Goal: Task Accomplishment & Management: Use online tool/utility

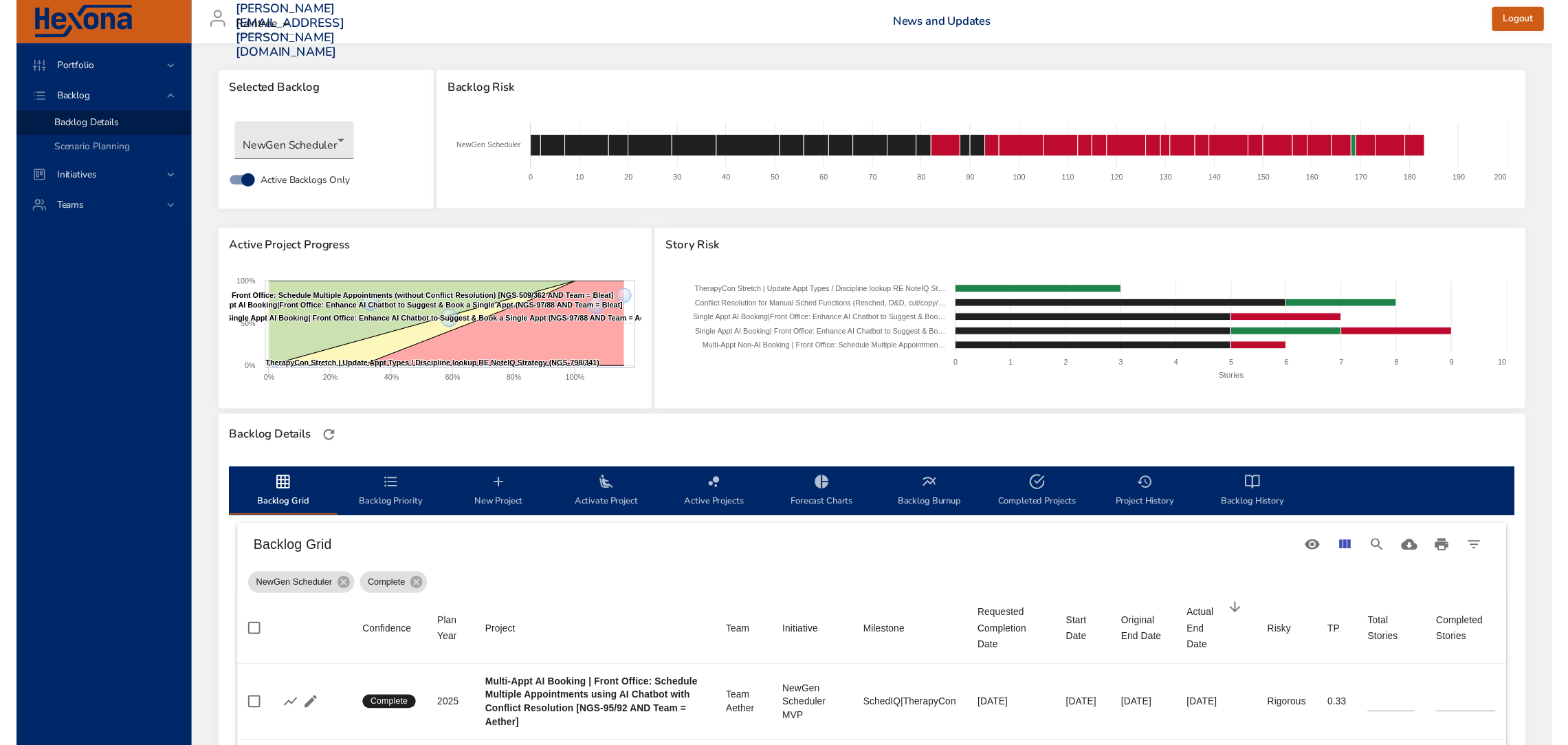
scroll to position [370, 0]
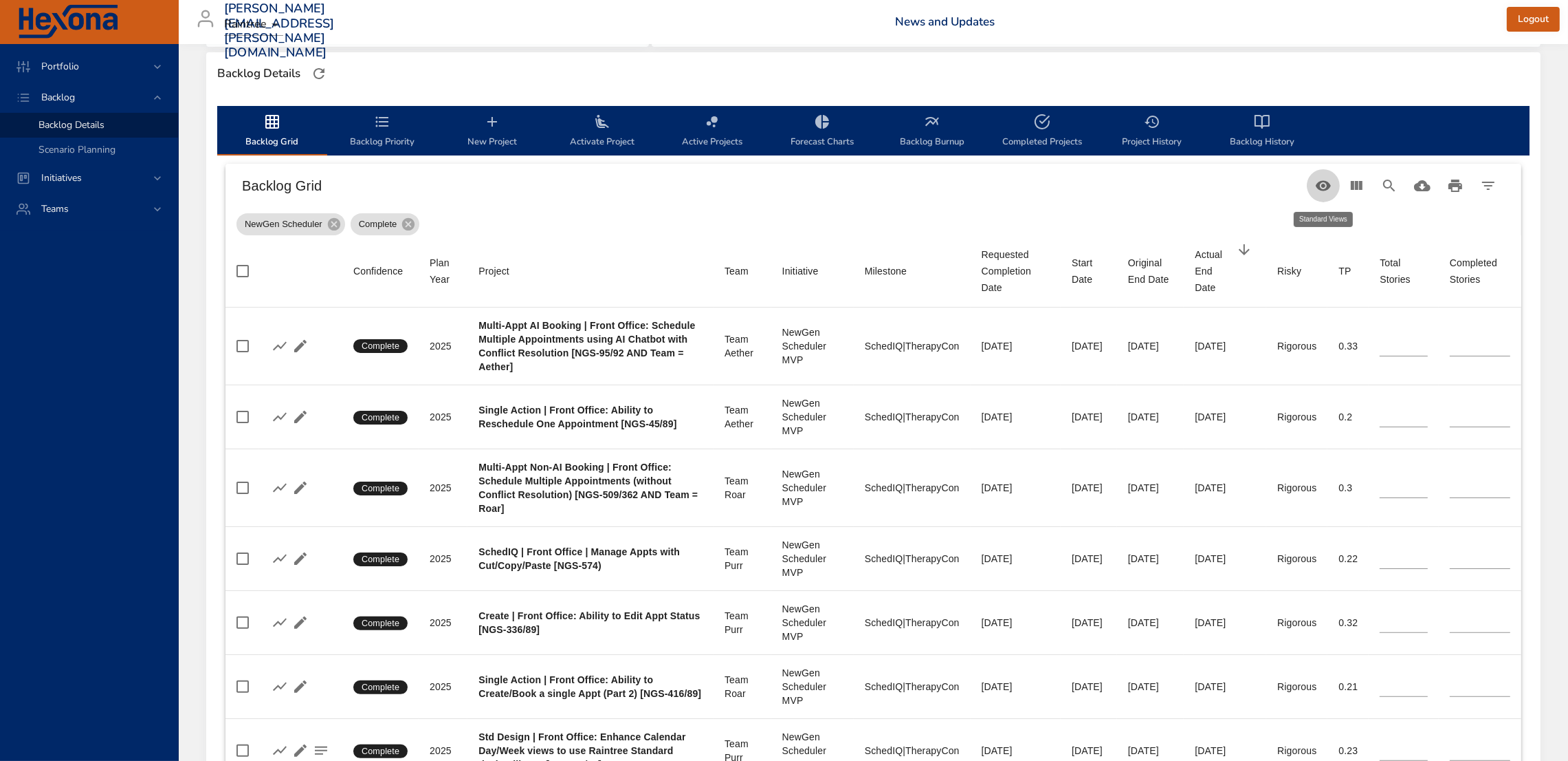
click at [1307, 183] on button "Table Toolbar" at bounding box center [1323, 186] width 33 height 33
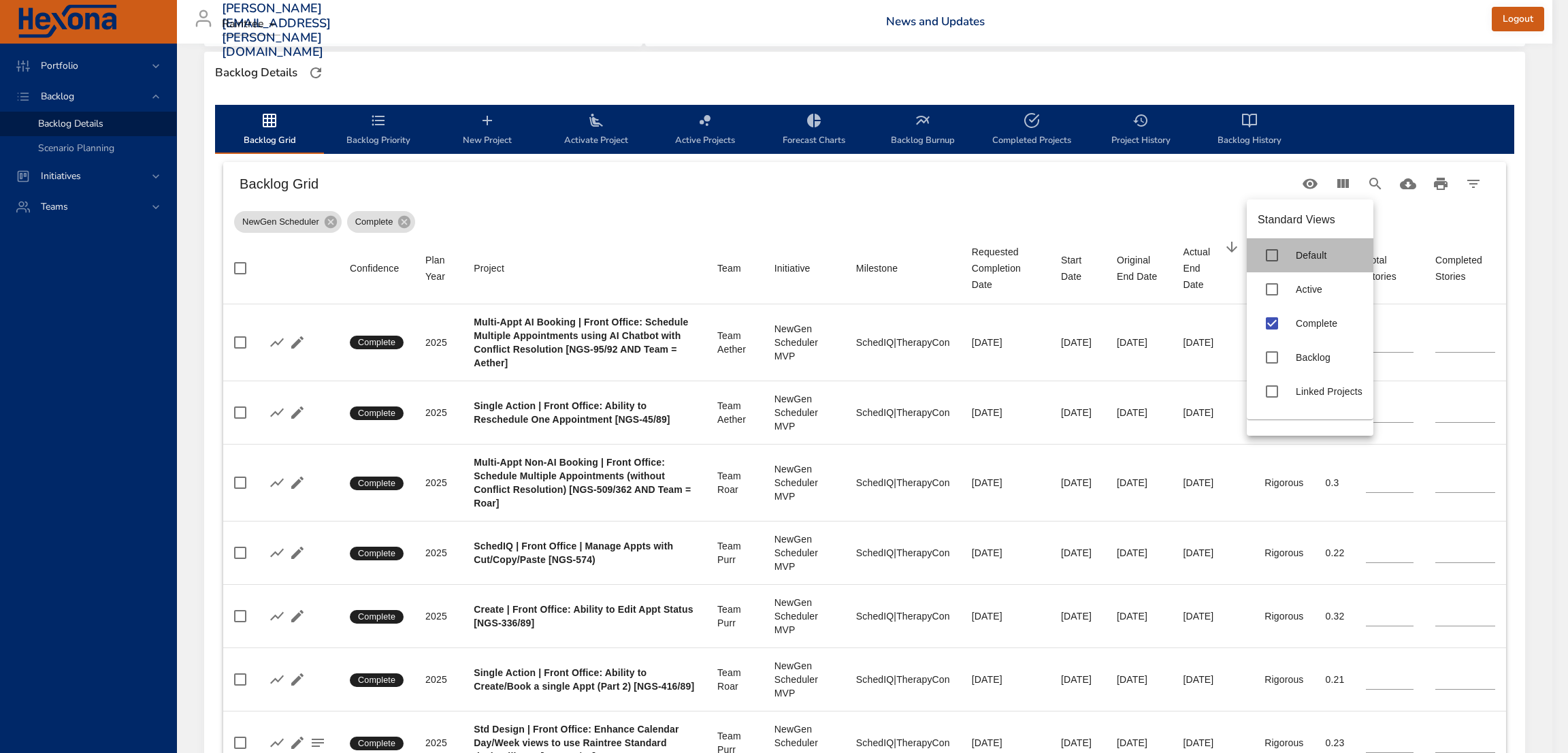
click at [1301, 263] on div "Default" at bounding box center [1310, 255] width 127 height 34
type input "*"
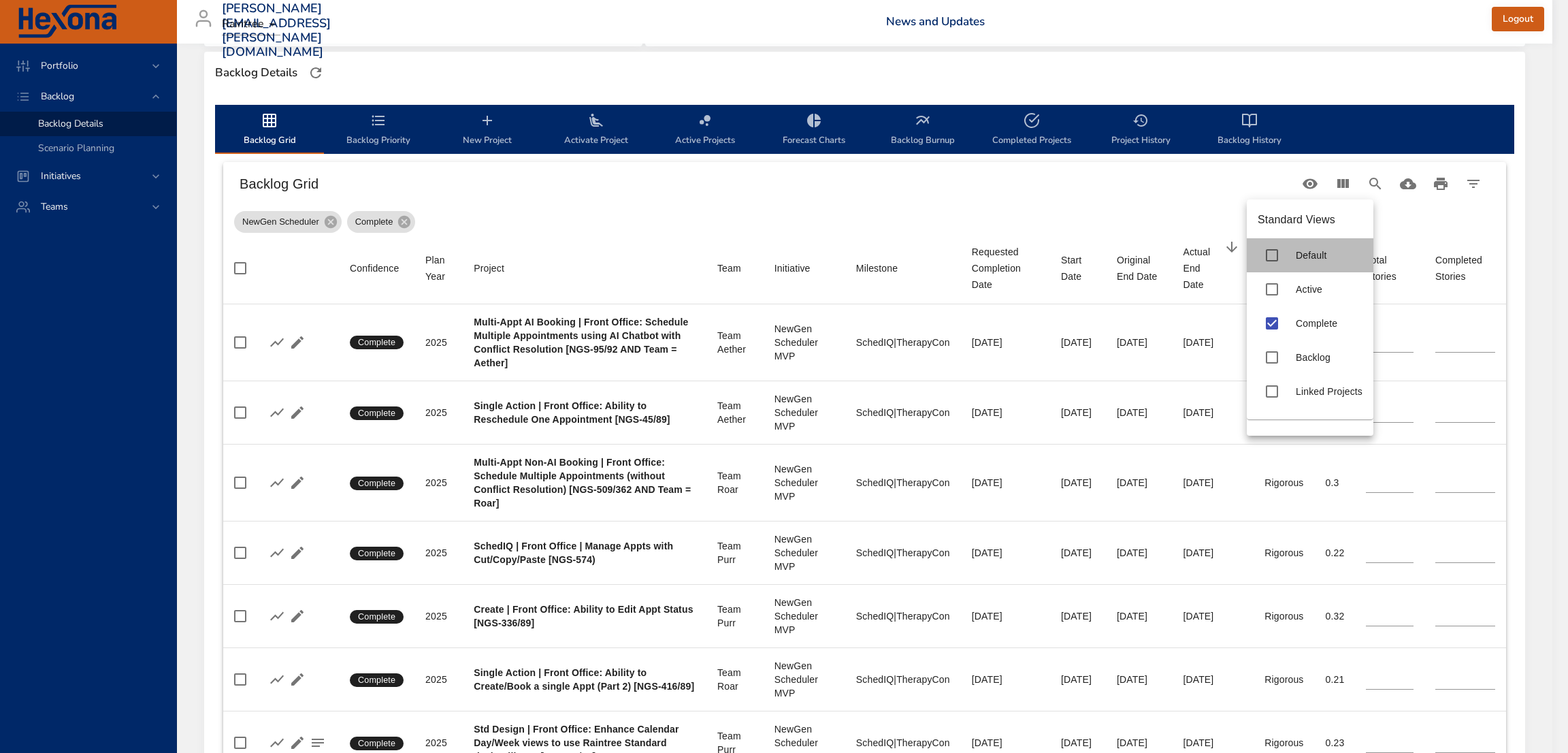
type input "*"
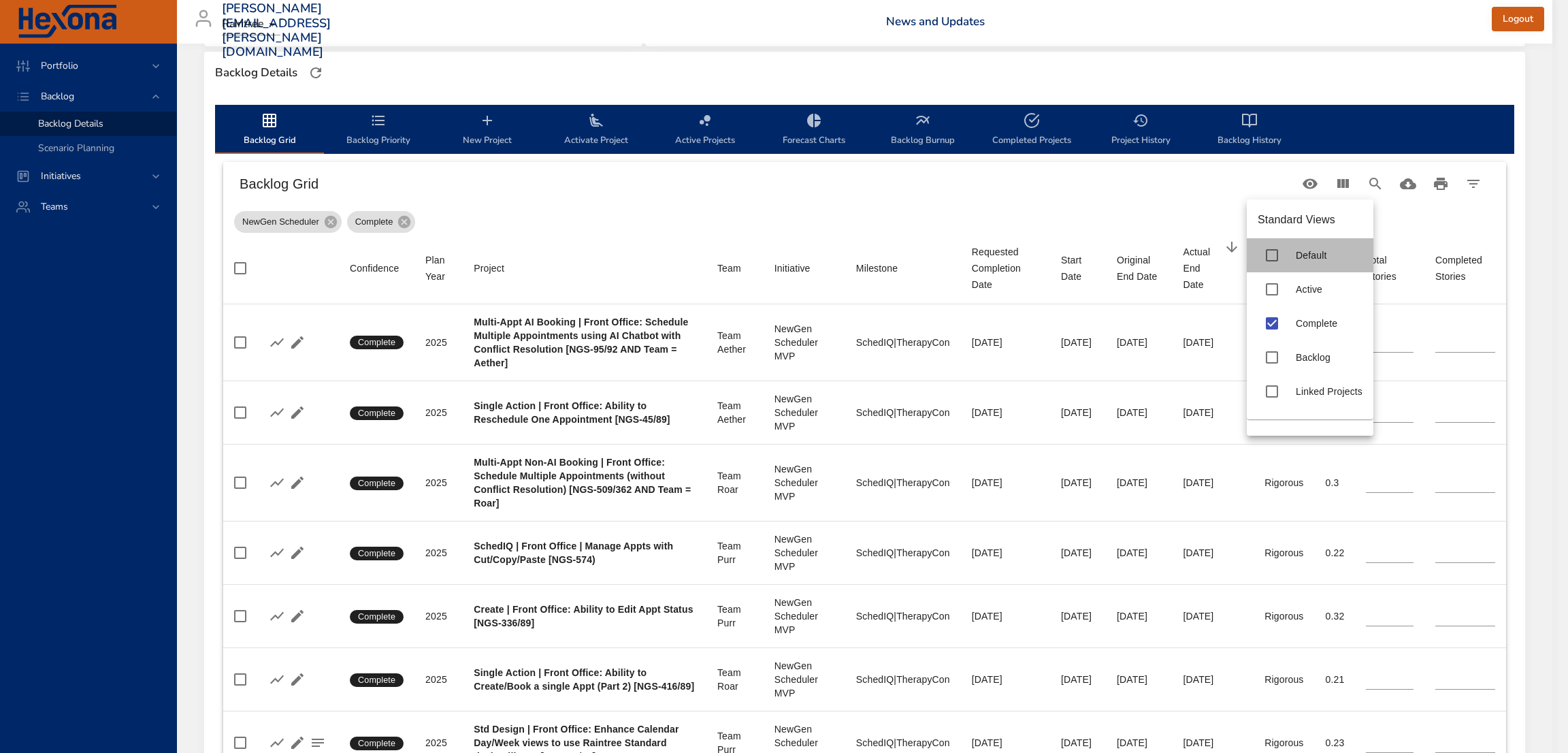
type input "*"
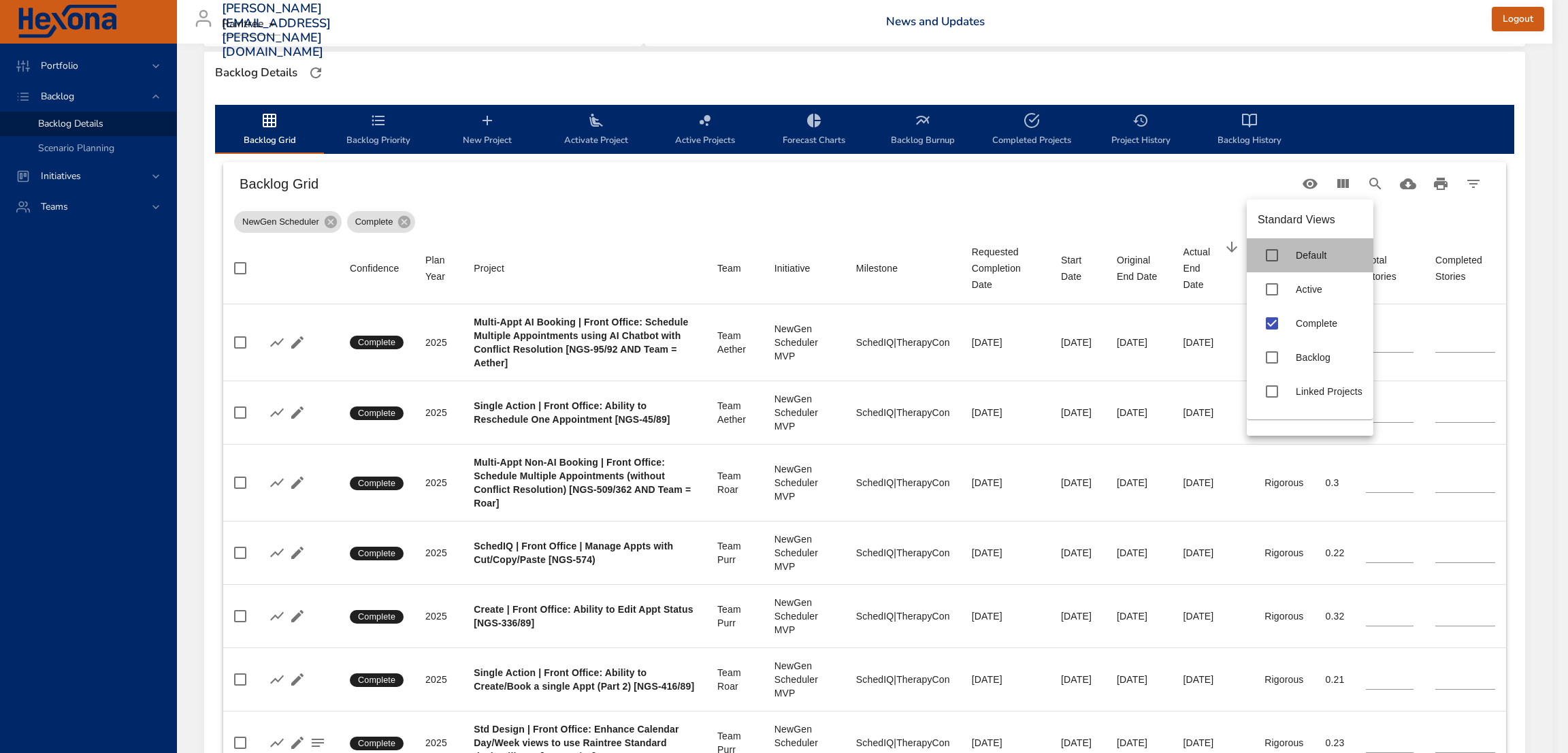
type input "*"
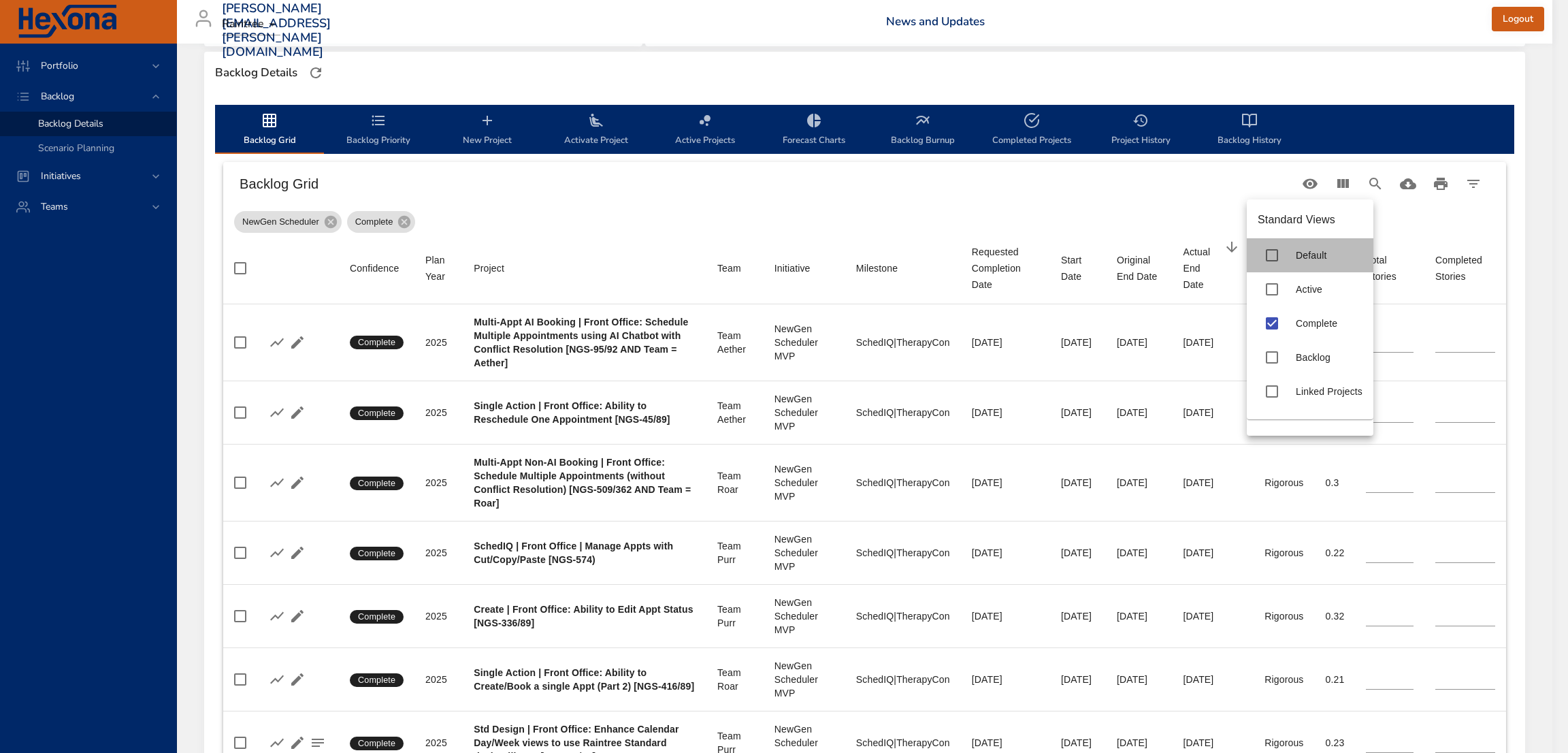
type input "*"
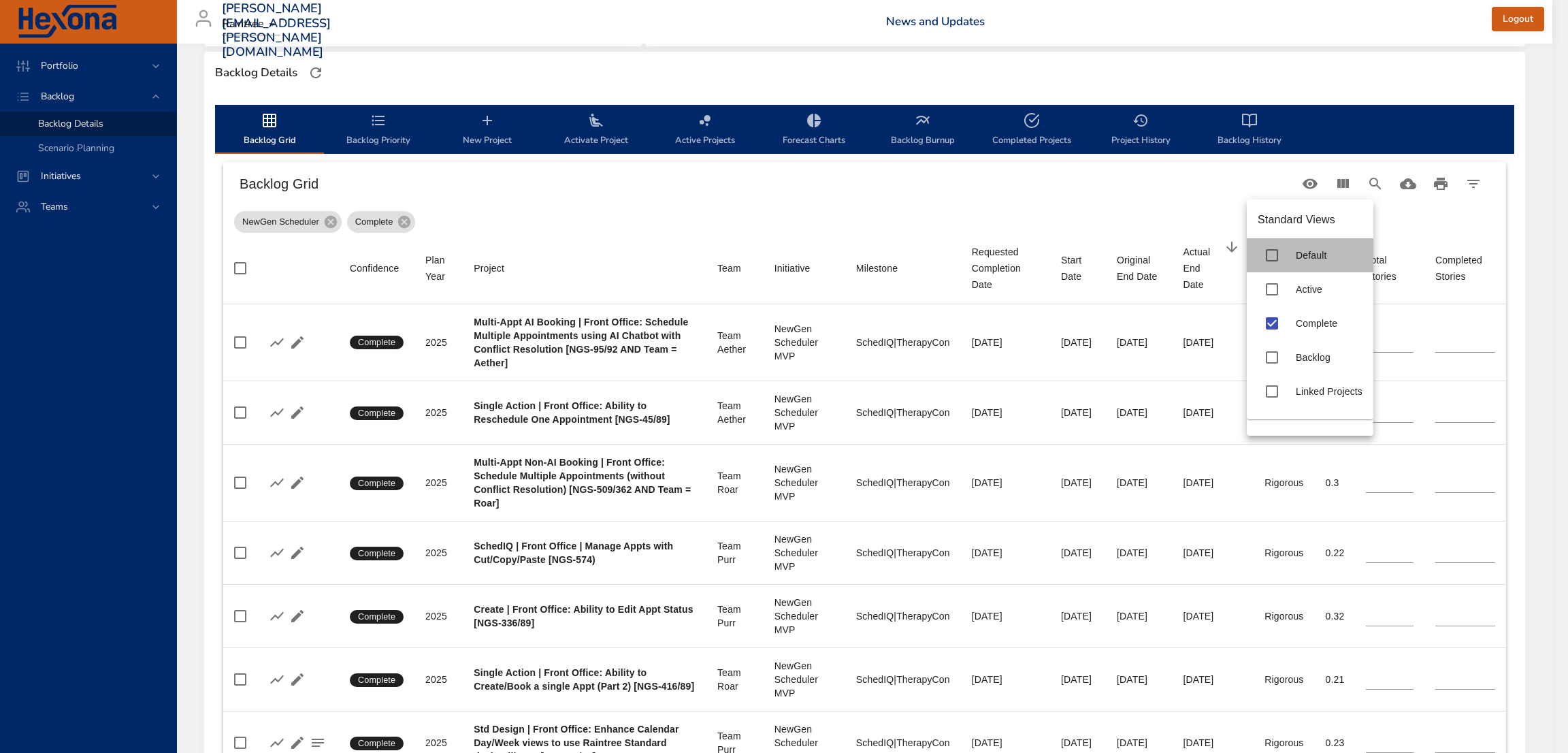
type input "*"
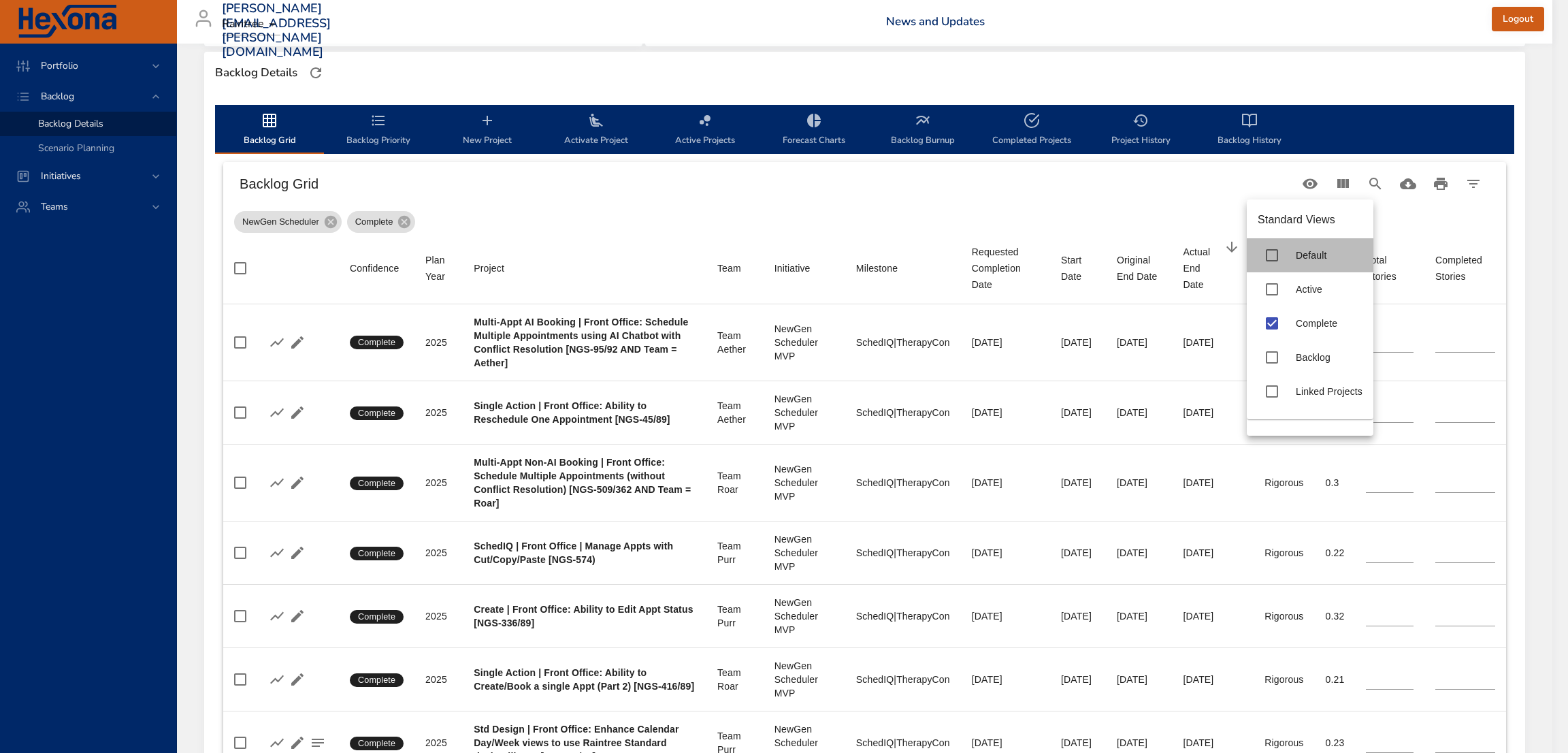
type input "*"
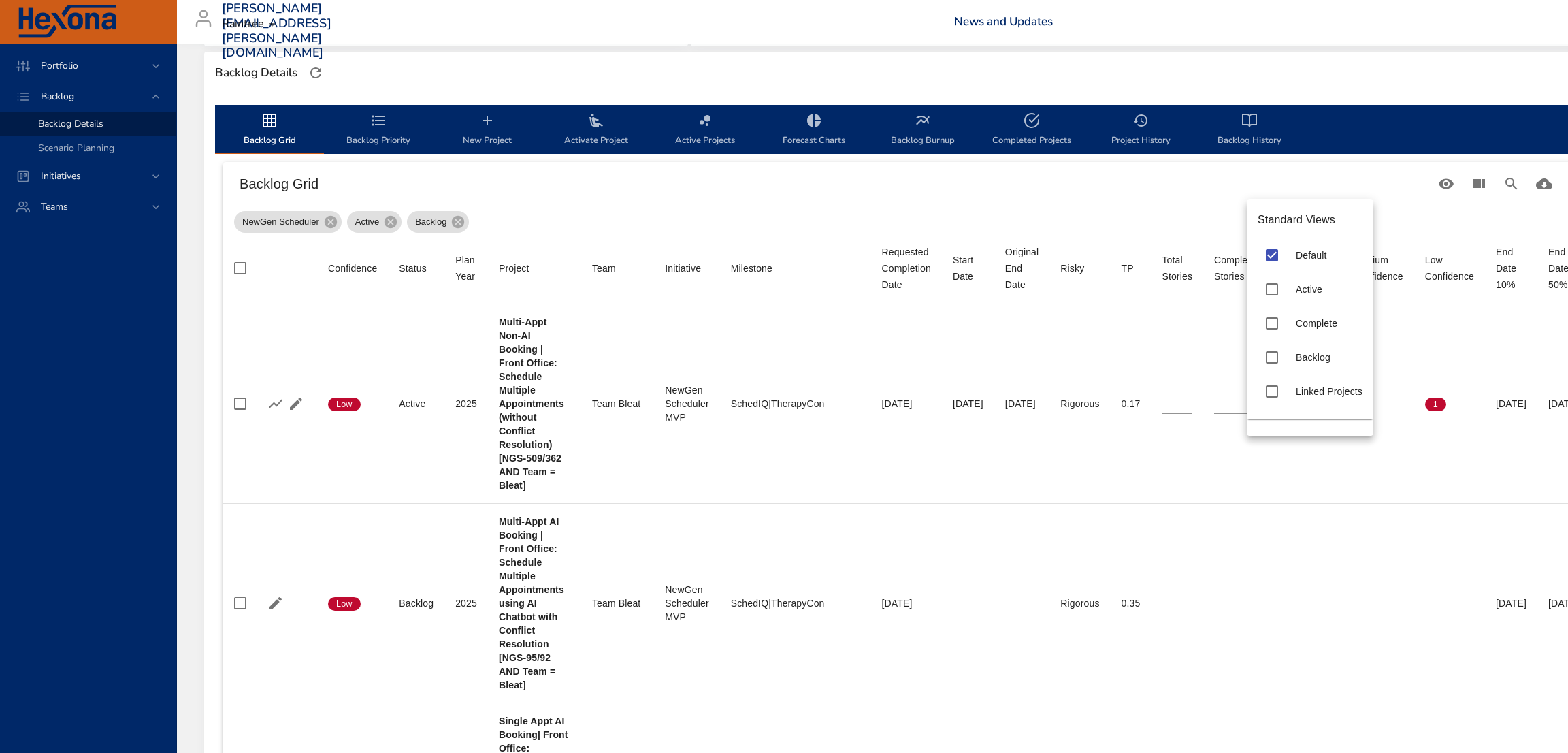
click at [852, 471] on div at bounding box center [784, 376] width 1568 height 753
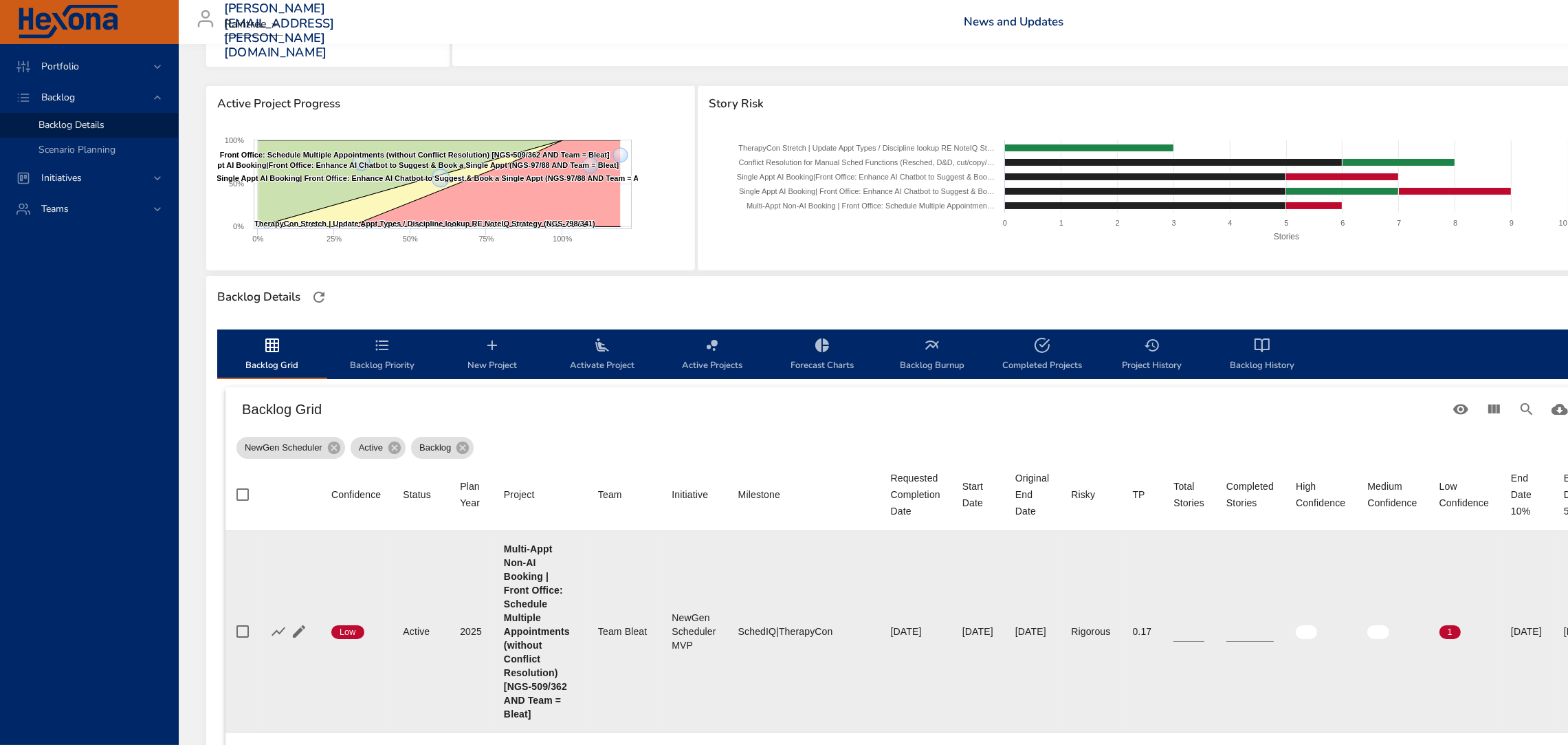
scroll to position [0, 0]
